Goal: Find specific page/section

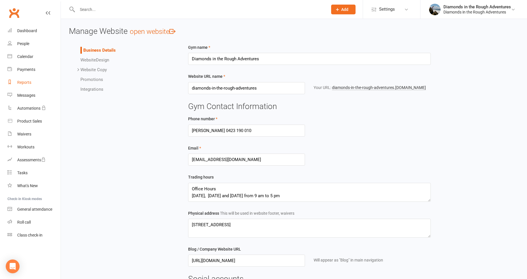
drag, startPoint x: 25, startPoint y: 83, endPoint x: 30, endPoint y: 82, distance: 5.2
click at [25, 83] on div "Reports" at bounding box center [24, 82] width 14 height 5
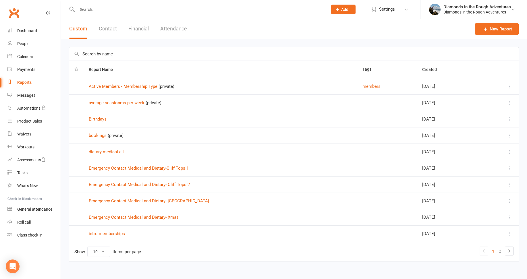
click at [178, 28] on button "Attendance" at bounding box center [173, 29] width 27 height 20
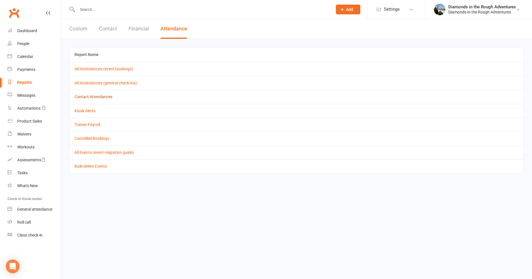
click at [103, 97] on link "Contact Attendances" at bounding box center [93, 97] width 38 height 5
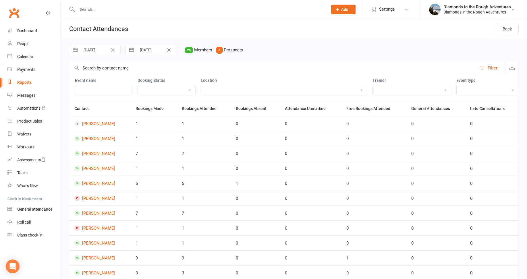
click at [84, 8] on input "text" at bounding box center [200, 9] width 248 height 8
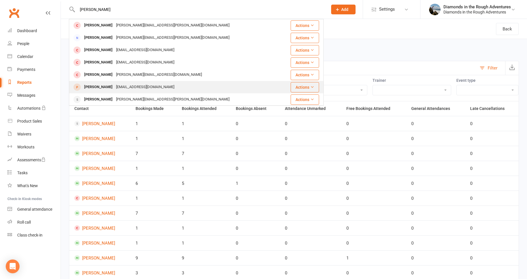
type input "[PERSON_NAME]"
click at [101, 85] on div "[PERSON_NAME]" at bounding box center [98, 87] width 32 height 8
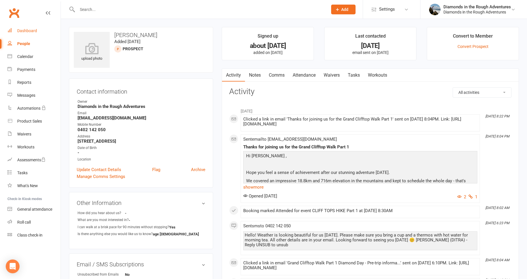
click at [32, 28] on link "Dashboard" at bounding box center [33, 30] width 53 height 13
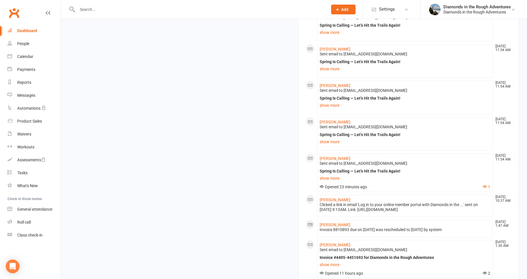
scroll to position [546, 0]
